Goal: Information Seeking & Learning: Find specific fact

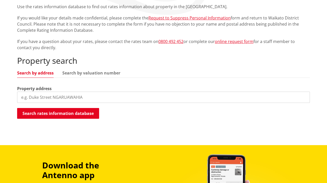
scroll to position [102, 0]
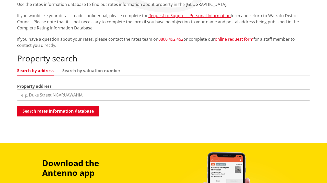
click at [51, 92] on input "search" at bounding box center [163, 94] width 293 height 11
type input "[STREET_ADDRESS]"
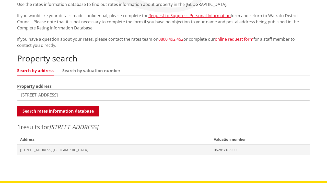
click at [62, 111] on button "Search rates information database" at bounding box center [58, 111] width 82 height 11
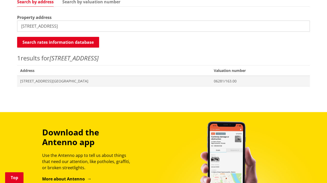
scroll to position [173, 0]
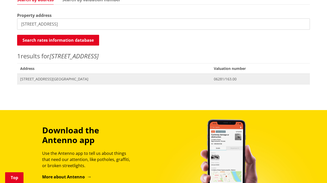
click at [60, 79] on span "[STREET_ADDRESS][GEOGRAPHIC_DATA]" at bounding box center [114, 78] width 188 height 5
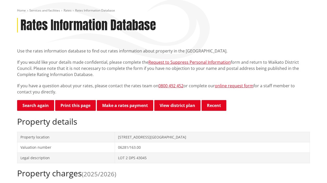
scroll to position [35, 0]
